Goal: Information Seeking & Learning: Find contact information

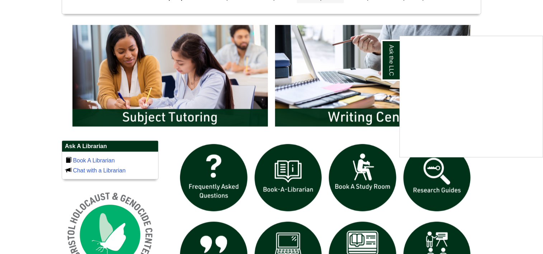
scroll to position [358, 0]
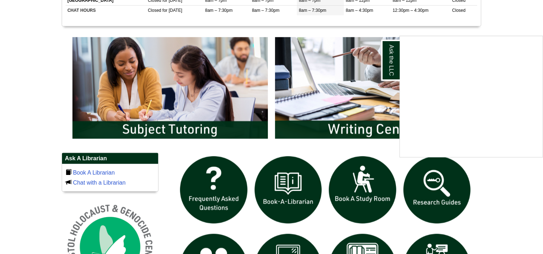
click at [141, 124] on div "Ask the LLC" at bounding box center [271, 127] width 543 height 254
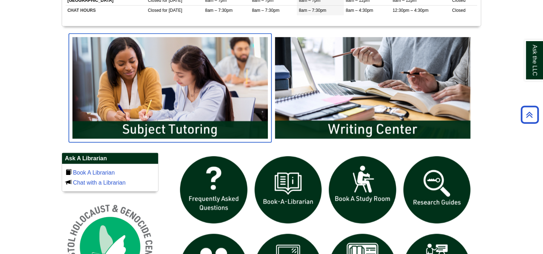
click at [141, 124] on img "slideshow" at bounding box center [170, 88] width 202 height 109
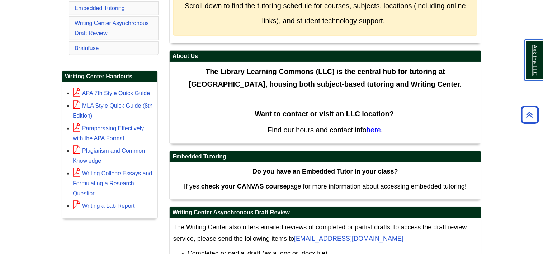
scroll to position [186, 0]
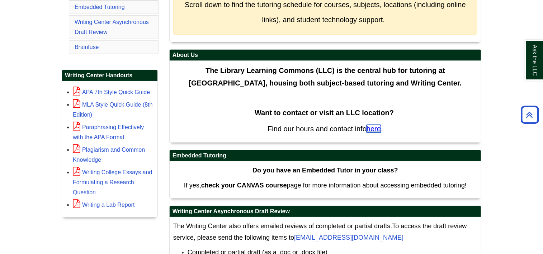
click at [372, 130] on span "here" at bounding box center [373, 129] width 14 height 8
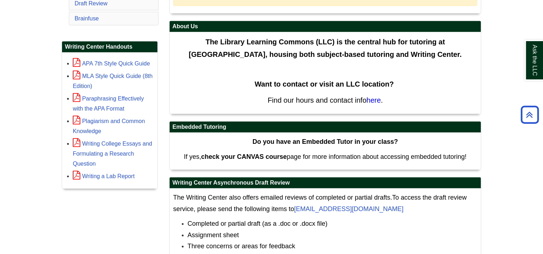
scroll to position [201, 0]
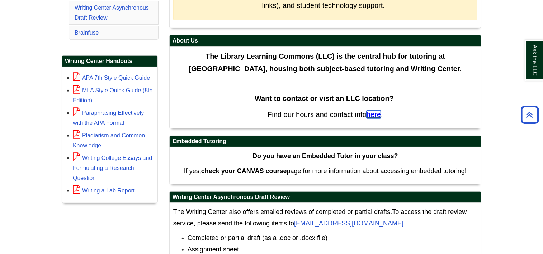
click at [377, 114] on span "here" at bounding box center [373, 115] width 14 height 8
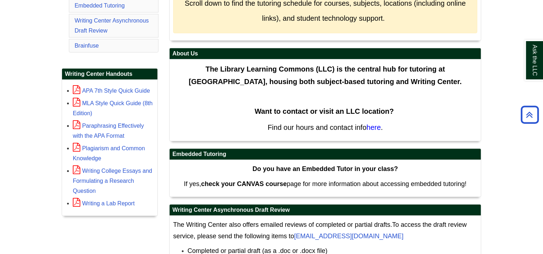
scroll to position [186, 0]
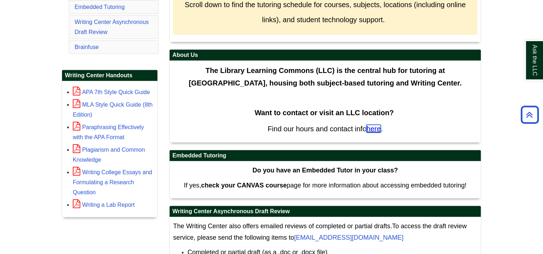
click at [376, 129] on span "here" at bounding box center [373, 129] width 14 height 8
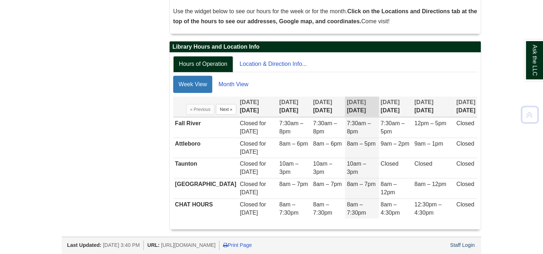
scroll to position [147, 0]
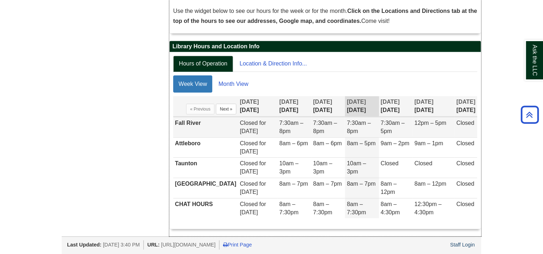
click at [393, 131] on td "7:30am – 5pm" at bounding box center [396, 127] width 34 height 20
click at [391, 129] on span "7:30am – 5pm" at bounding box center [393, 127] width 24 height 14
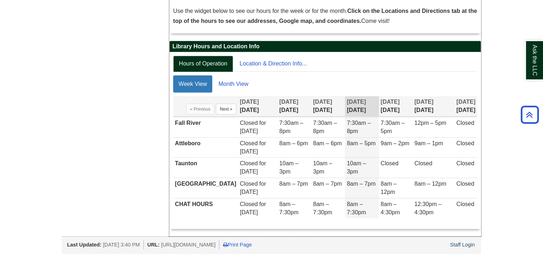
click at [371, 67] on ul "Hours of Operation Location & Direction Info..." at bounding box center [325, 64] width 304 height 16
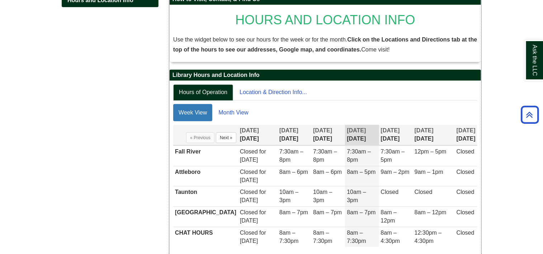
scroll to position [133, 0]
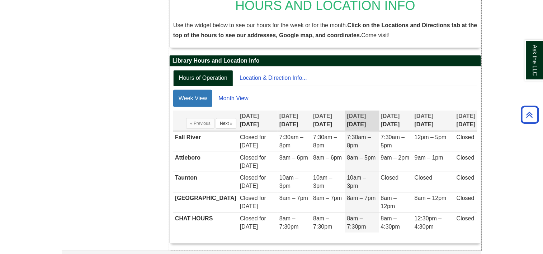
click at [287, 70] on div "Hours of Operation Location & Direction Info... Week View Month View Display of…" at bounding box center [324, 155] width 311 height 177
click at [284, 75] on link "Location & Direction Info..." at bounding box center [273, 78] width 79 height 16
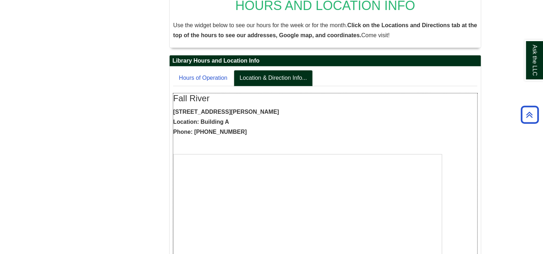
click at [303, 128] on p "777 Elsbree Street, Fall River, MA, 02720 Location: Building A Phone: 774-357-2…" at bounding box center [325, 122] width 304 height 30
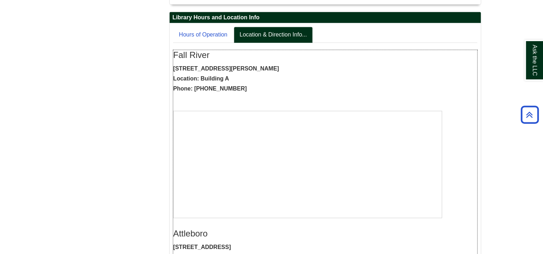
scroll to position [176, 0]
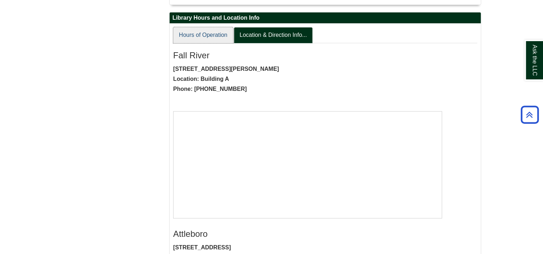
click at [207, 35] on link "Hours of Operation" at bounding box center [203, 35] width 60 height 16
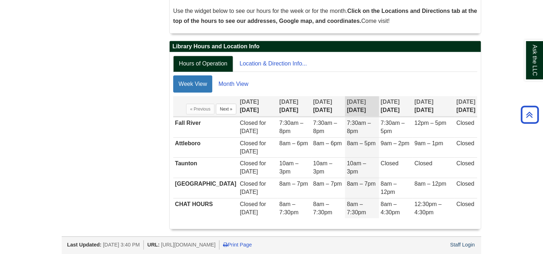
click at [121, 214] on div "Hours and Location Info How to Visit, Contact, & Find Us HOURS AND LOCATION INF…" at bounding box center [271, 101] width 430 height 272
click at [522, 173] on body "Skip to Main Content Toggle navigation Home Access Services Access Services Pol…" at bounding box center [271, 54] width 543 height 403
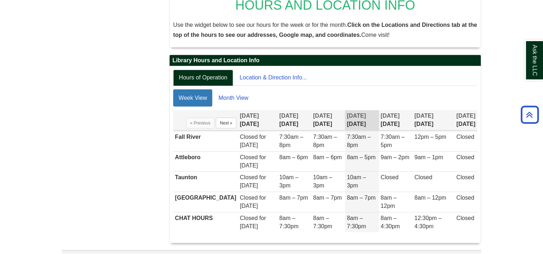
scroll to position [133, 0]
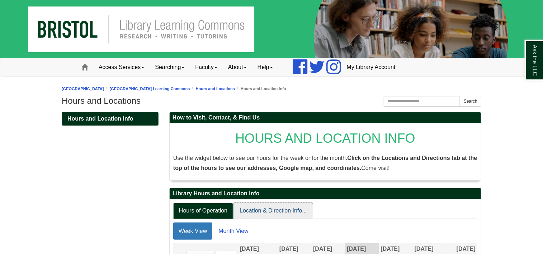
click at [257, 215] on link "Location & Direction Info..." at bounding box center [273, 211] width 79 height 16
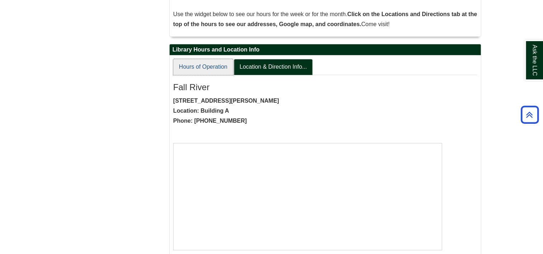
scroll to position [143, 0]
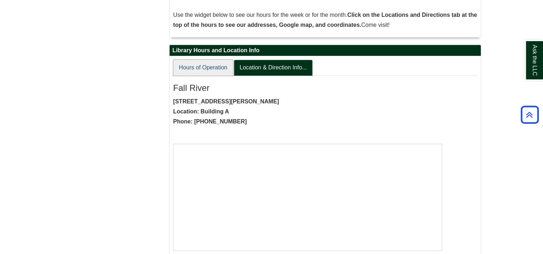
click at [201, 67] on link "Hours of Operation" at bounding box center [203, 68] width 60 height 16
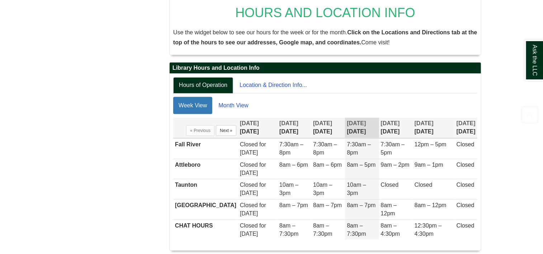
scroll to position [129, 0]
